Goal: Check status

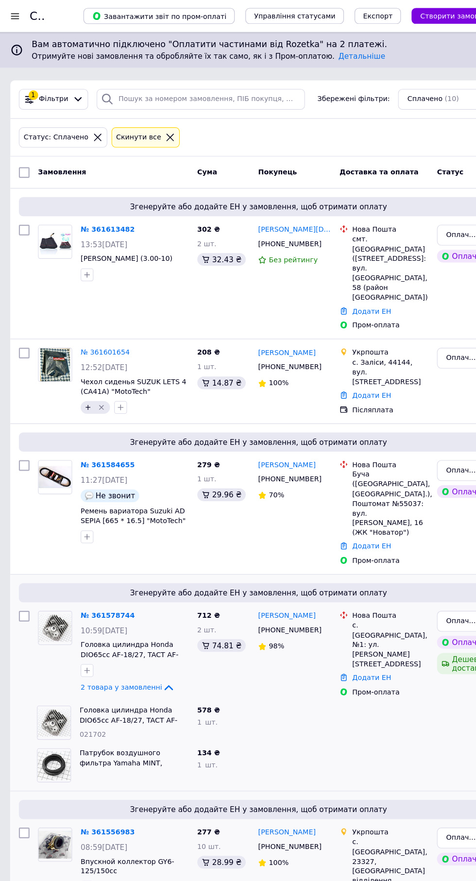
click at [88, 125] on icon at bounding box center [91, 125] width 7 height 7
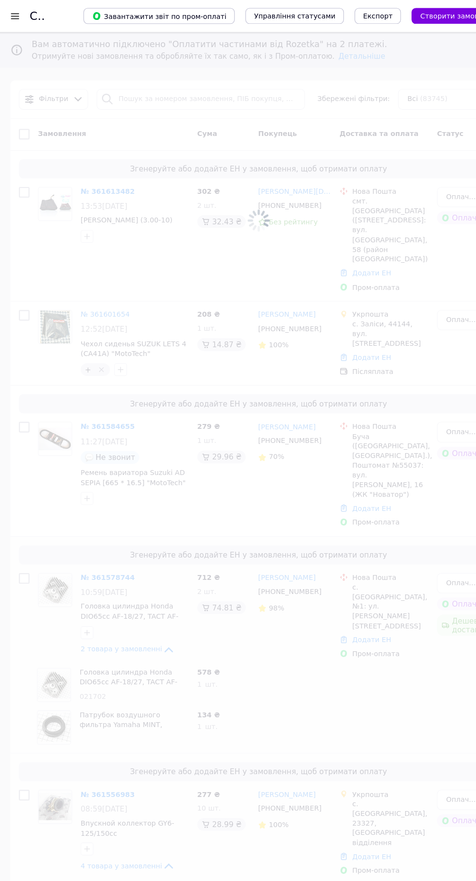
click at [126, 90] on span at bounding box center [238, 200] width 476 height 401
click at [149, 99] on span at bounding box center [238, 200] width 476 height 401
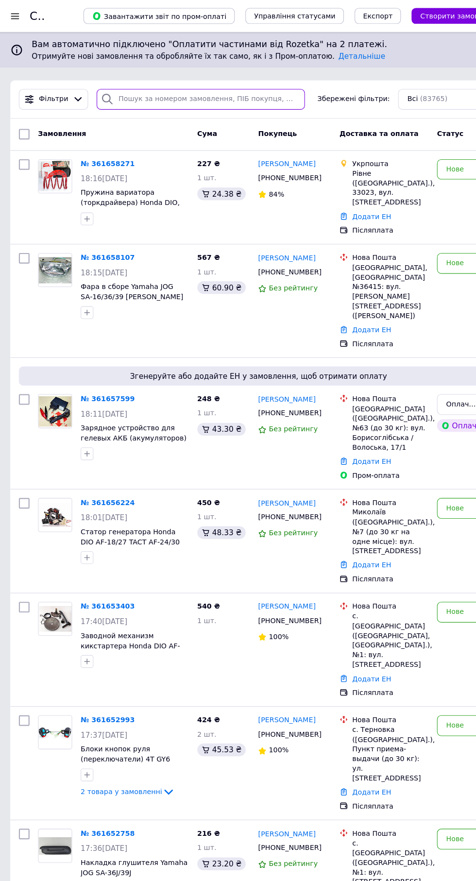
click at [139, 88] on input "search" at bounding box center [185, 90] width 190 height 19
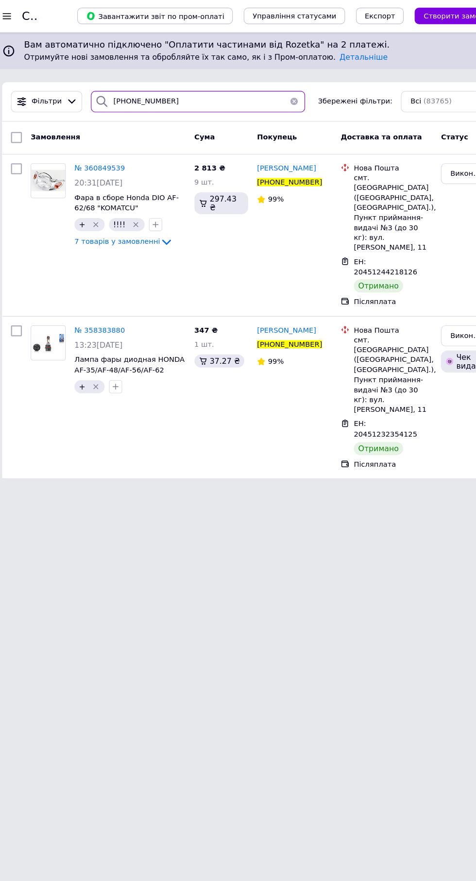
type input "[PHONE_NUMBER]"
click at [87, 214] on span "7 товарів у замовленні" at bounding box center [114, 214] width 76 height 7
